Goal: Task Accomplishment & Management: Manage account settings

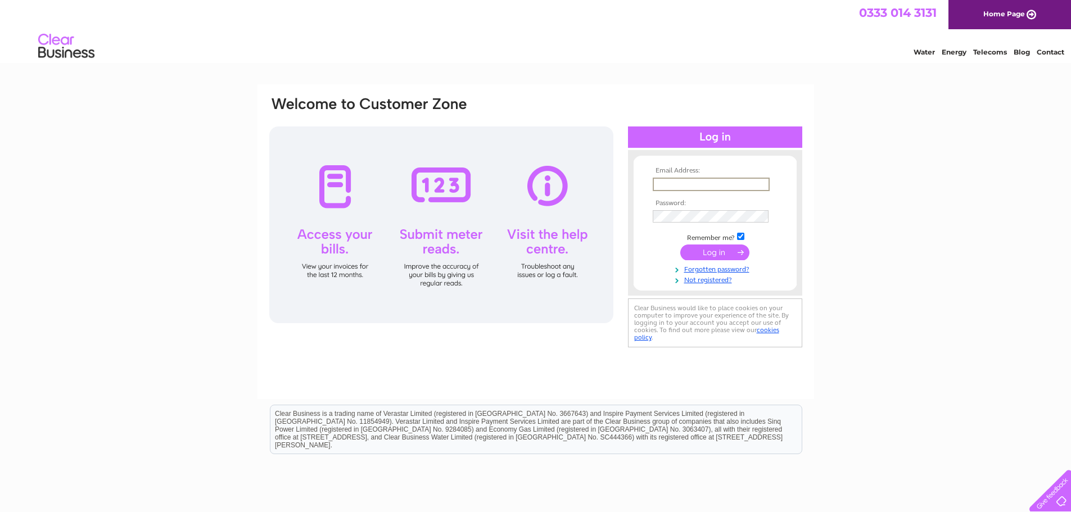
click at [690, 190] on input "text" at bounding box center [711, 184] width 117 height 13
type input "fc@hiexpressdundee.co.uk"
click at [700, 247] on input "submit" at bounding box center [715, 253] width 69 height 16
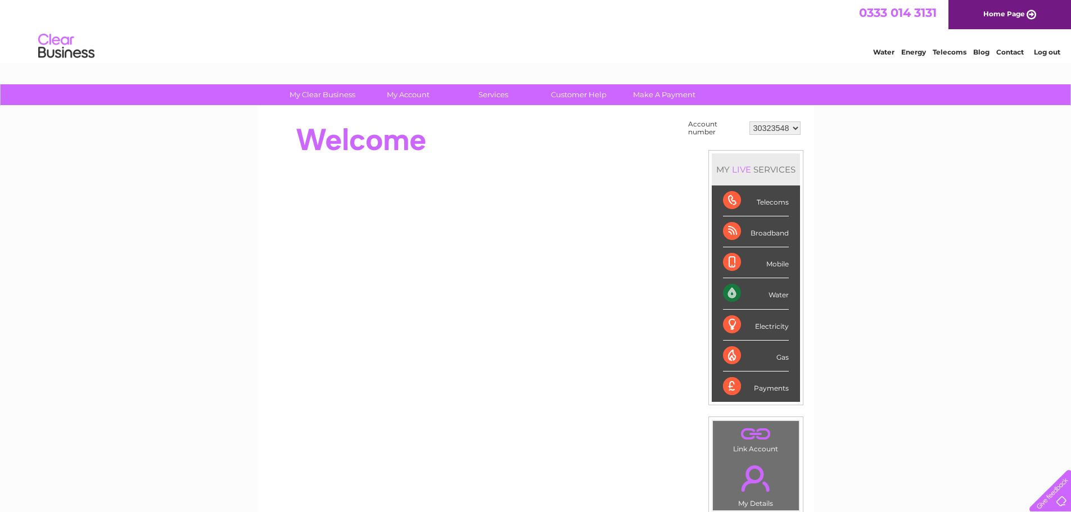
click at [729, 293] on div "Water" at bounding box center [756, 293] width 66 height 31
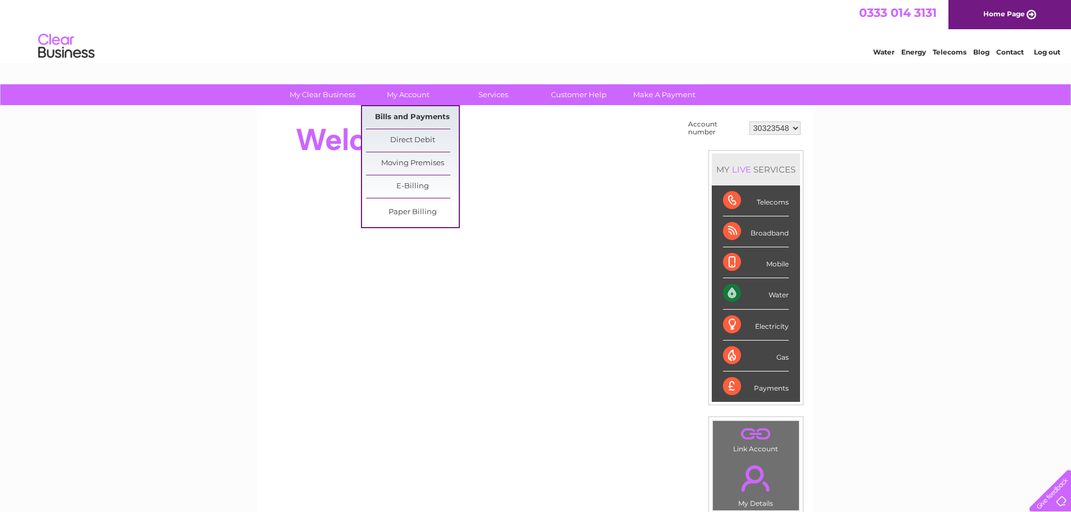
click at [387, 121] on link "Bills and Payments" at bounding box center [412, 117] width 93 height 22
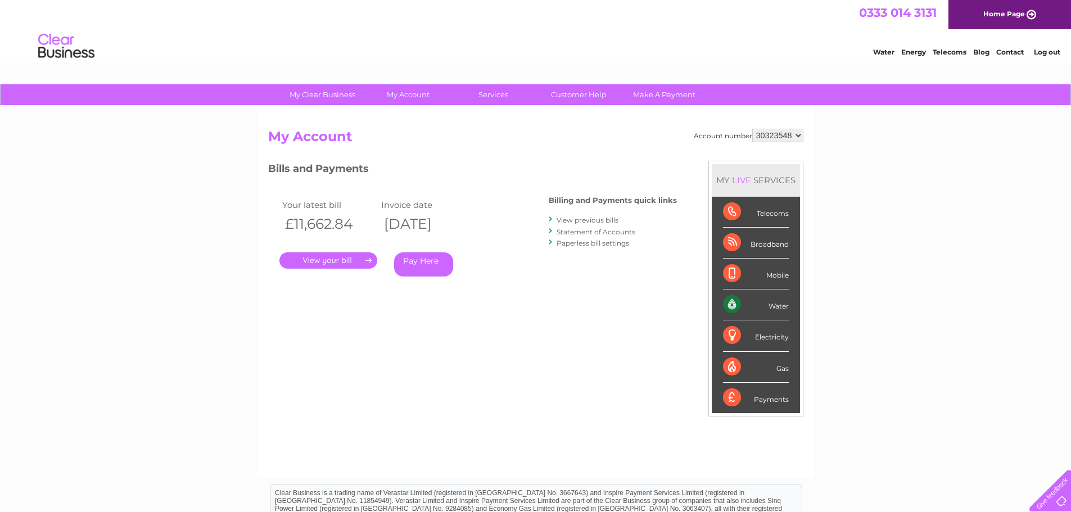
click at [335, 257] on link "." at bounding box center [329, 261] width 98 height 16
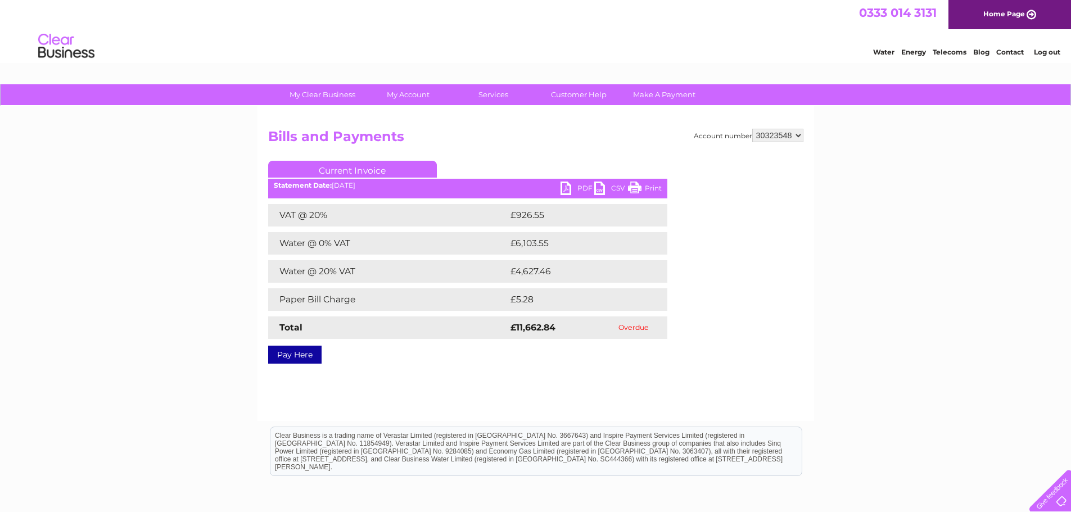
click at [574, 190] on link "PDF" at bounding box center [578, 190] width 34 height 16
